Goal: Task Accomplishment & Management: Use online tool/utility

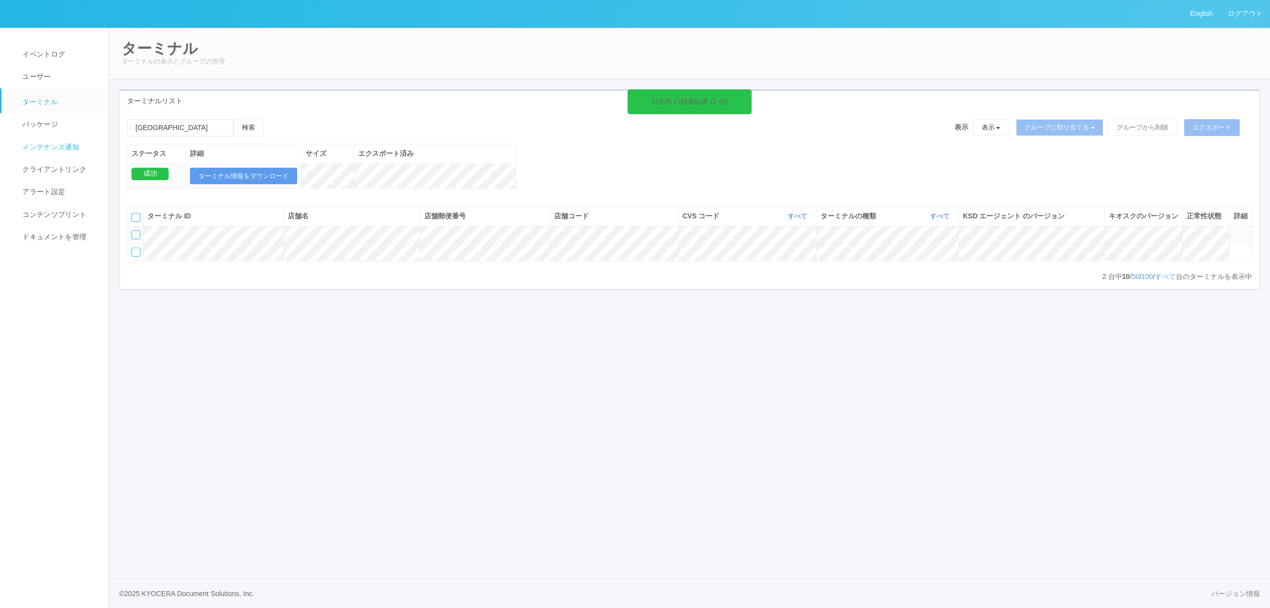
click at [38, 145] on div "English ログアウト イベントログ ユーザー ターミナル パッケージ メンテナンス通知 クライアントリンク アラート設定 コンテンツプリント ドキュメン…" at bounding box center [635, 304] width 1270 height 608
type input "よ"
type input "とよとみ"
click at [234, 119] on button "検索" at bounding box center [249, 128] width 30 height 18
click at [1233, 247] on icon at bounding box center [1233, 247] width 0 height 0
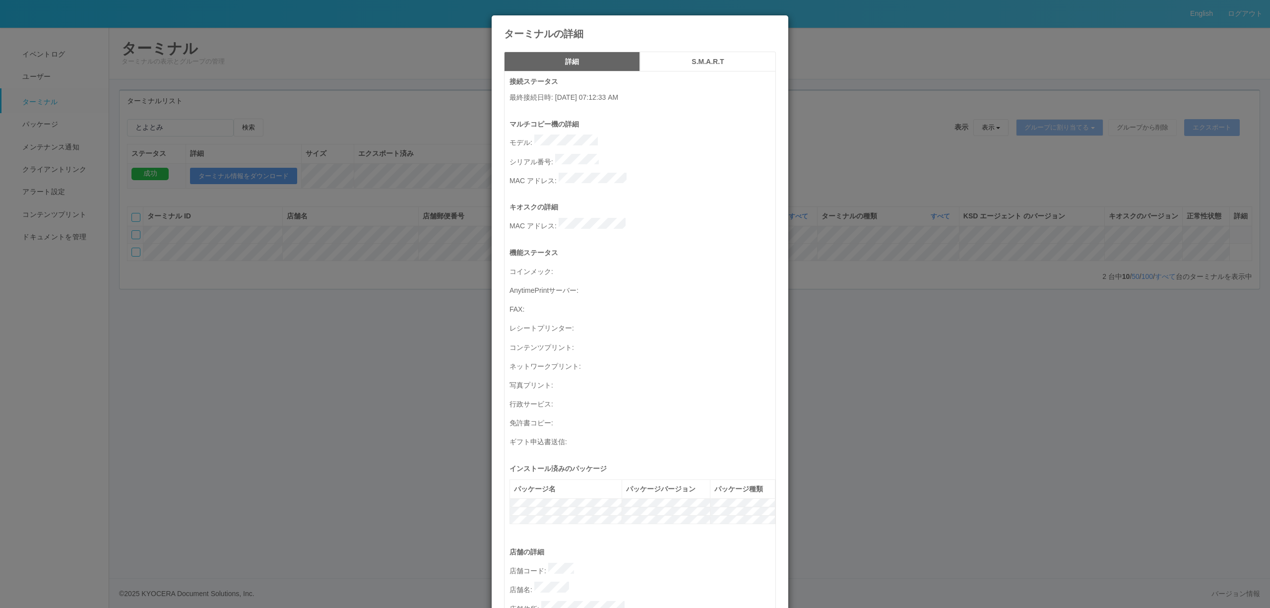
scroll to position [284, 0]
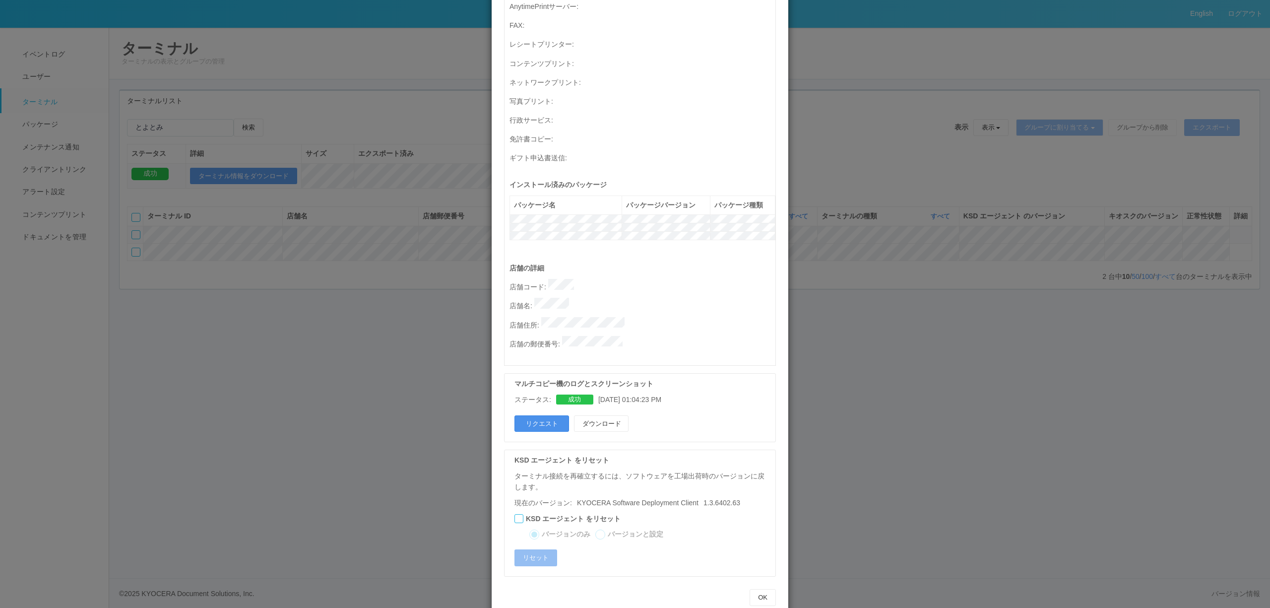
click at [538, 415] on button "リクエスト" at bounding box center [541, 423] width 55 height 17
click at [1097, 379] on div "ターミナルの詳細 詳細 S.M.A.R.T 接続ステータス 最終接続日時 : [DATE] 07:12:33 AM マルチコピー機の詳細 モデル : シリアル…" at bounding box center [635, 304] width 1270 height 608
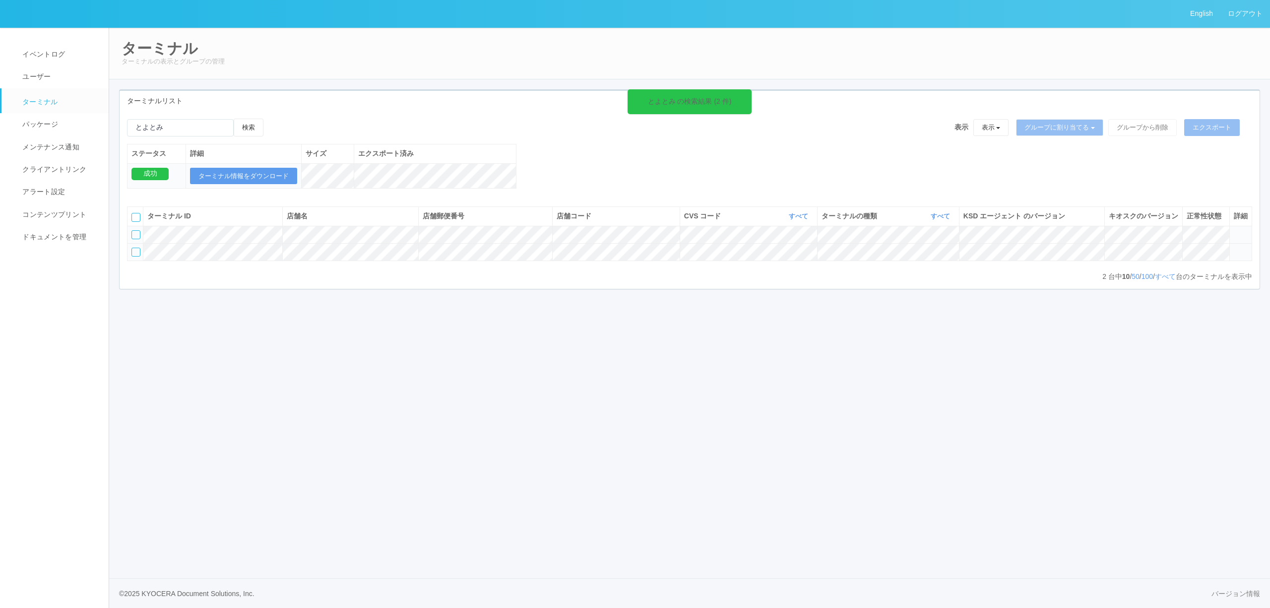
click at [1233, 247] on icon at bounding box center [1233, 247] width 0 height 0
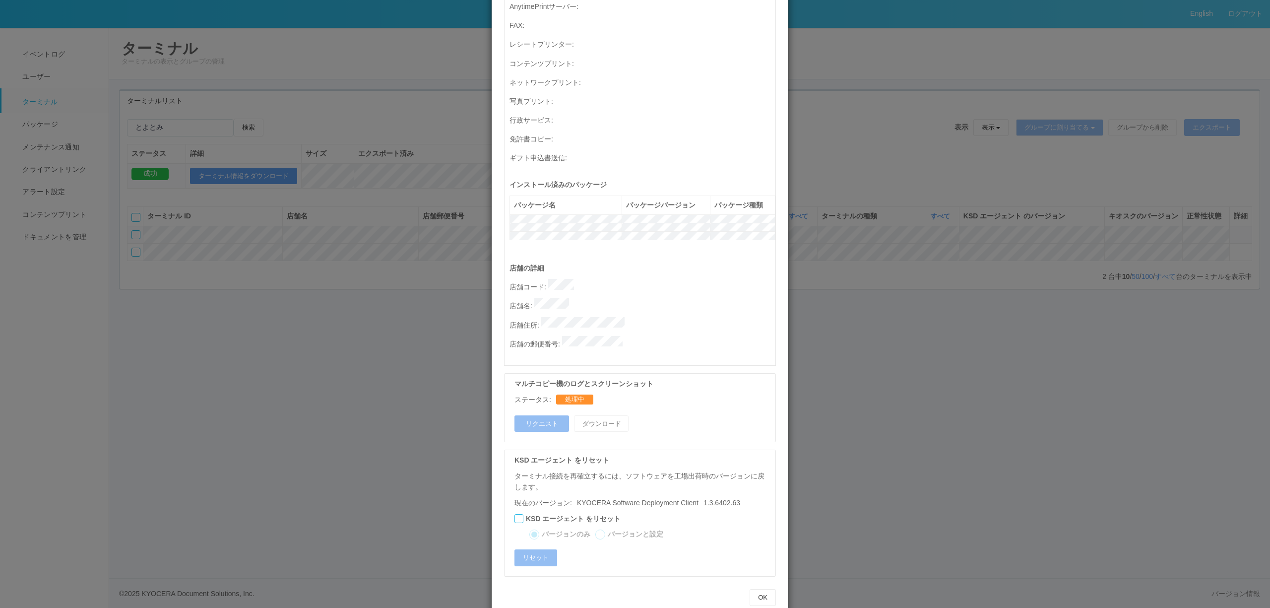
click at [1221, 336] on div "ターミナルの詳細 詳細 S.M.A.R.T 接続ステータス 最終接続日時 : [DATE] 07:12:33 AM マルチコピー機の詳細 モデル : シリアル…" at bounding box center [635, 304] width 1270 height 608
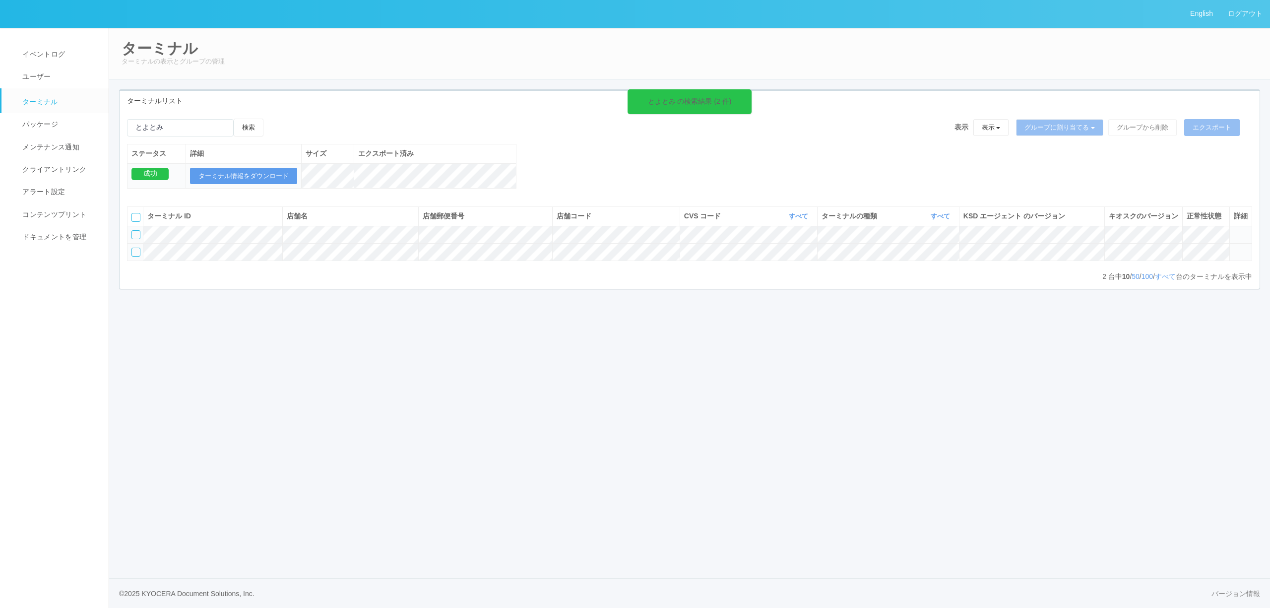
click at [1233, 247] on icon at bounding box center [1233, 247] width 0 height 0
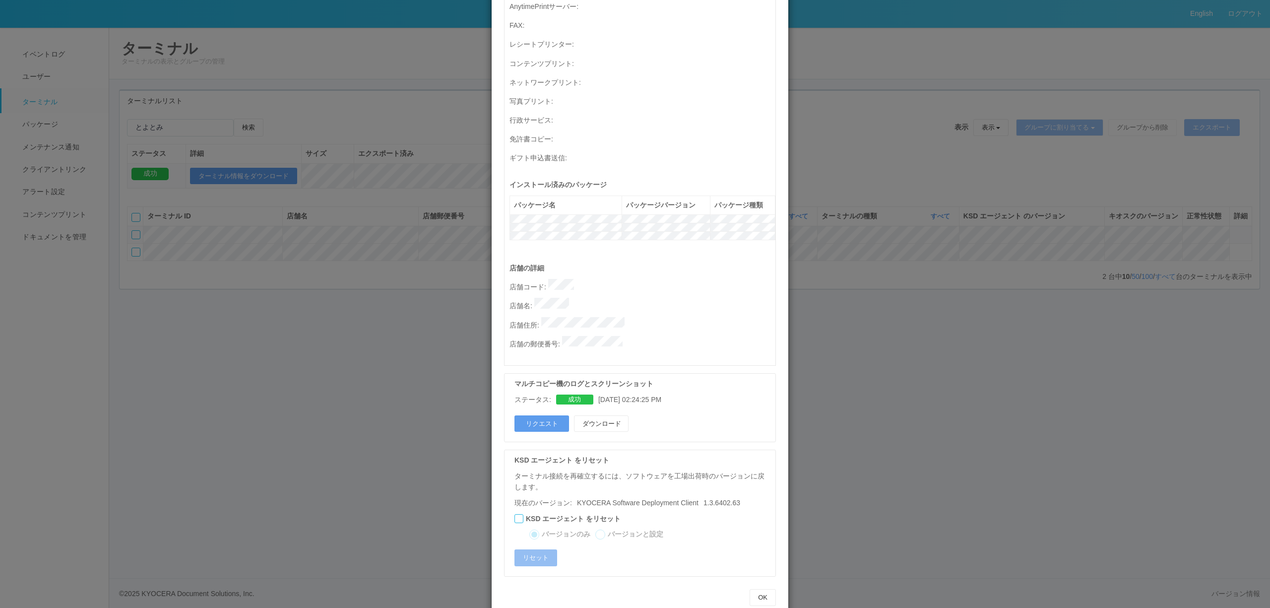
click at [586, 410] on div "マルチコピー機のログとスクリーンショット ステータス: 成功 [DATE] 02:24:25 PM リクエスト ダウンロード" at bounding box center [640, 407] width 272 height 69
click at [586, 415] on button "ダウンロード" at bounding box center [601, 423] width 55 height 17
